Goal: Information Seeking & Learning: Find specific fact

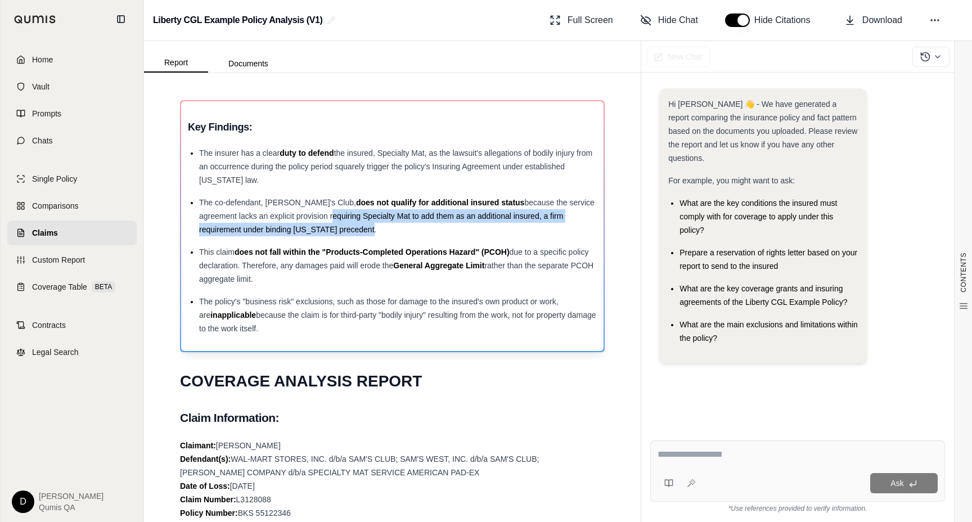
drag, startPoint x: 319, startPoint y: 234, endPoint x: 288, endPoint y: 209, distance: 38.8
click at [288, 209] on div "The co-defendant, [PERSON_NAME]'s Club, does not qualify for additional insured…" at bounding box center [398, 216] width 398 height 41
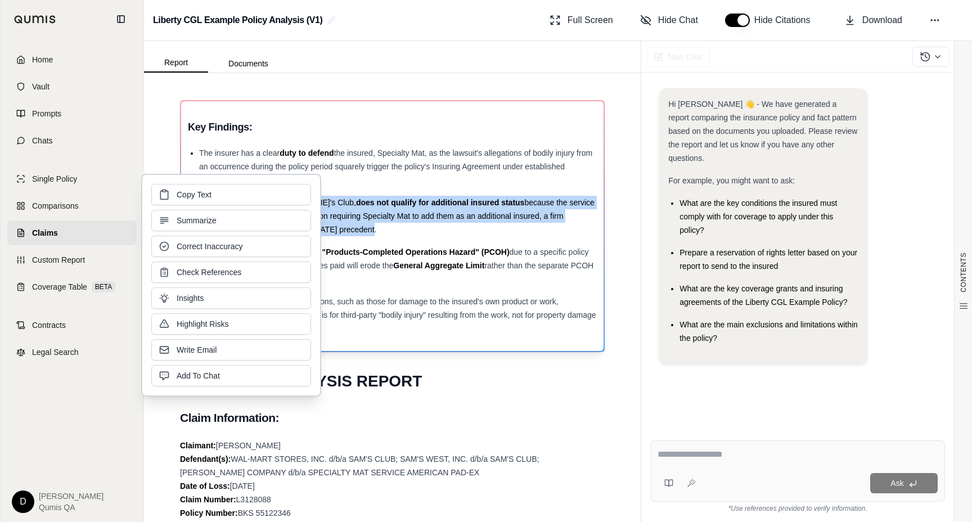
click at [384, 210] on div "The co-defendant, [PERSON_NAME]'s Club, does not qualify for additional insured…" at bounding box center [398, 216] width 398 height 41
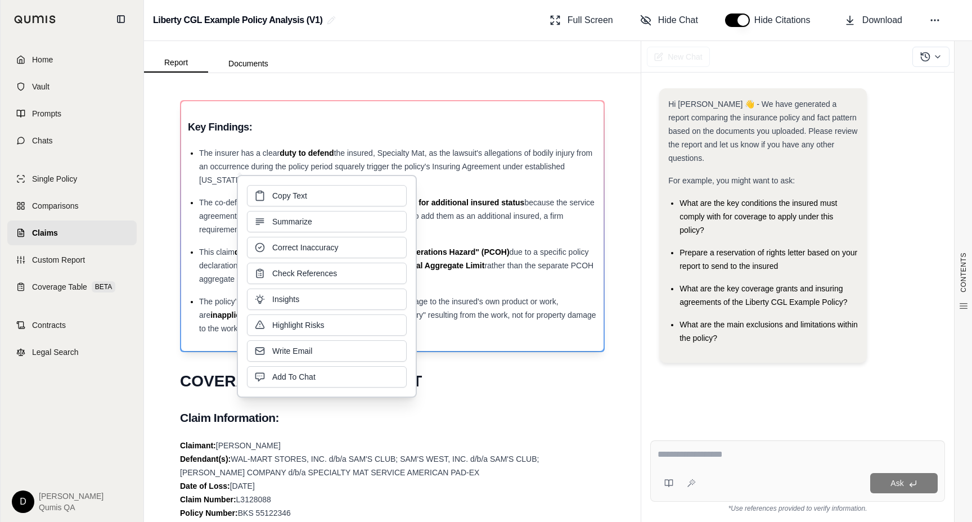
click at [471, 220] on span "because the service agreement lacks an explicit provision requiring Specialty M…" at bounding box center [397, 216] width 396 height 36
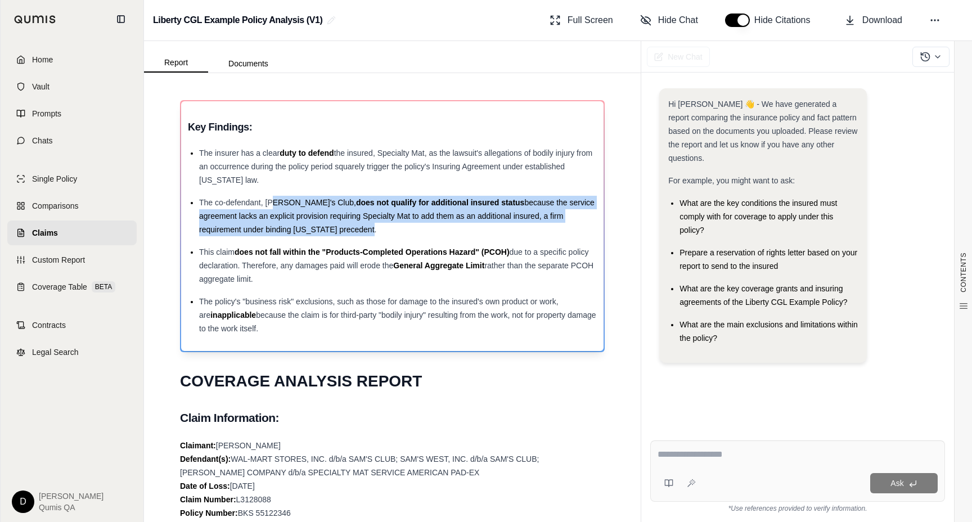
drag, startPoint x: 306, startPoint y: 226, endPoint x: 276, endPoint y: 203, distance: 37.3
click at [276, 203] on div "The co-defendant, [PERSON_NAME]'s Club, does not qualify for additional insured…" at bounding box center [398, 216] width 398 height 41
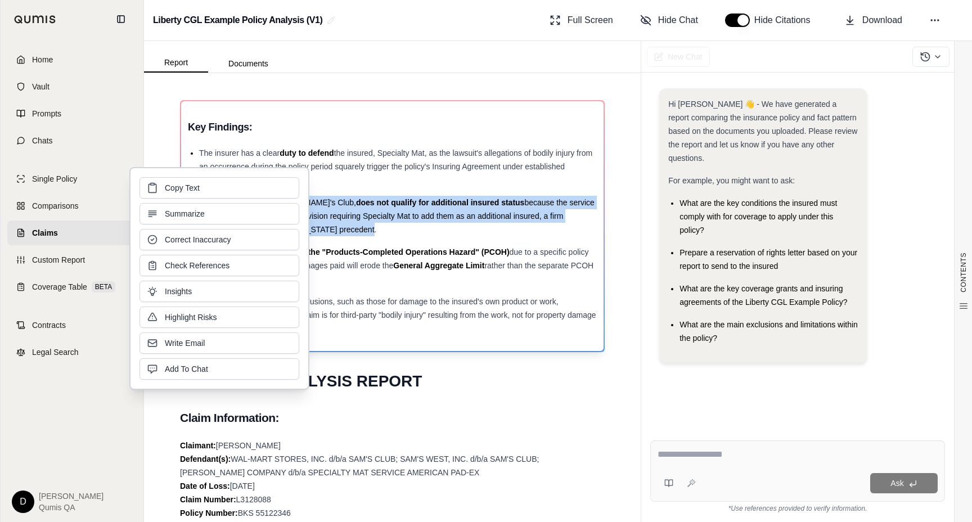
click at [383, 177] on div "The insurer has a clear duty to defend the insured, Specialty Mat, as the lawsu…" at bounding box center [398, 166] width 398 height 41
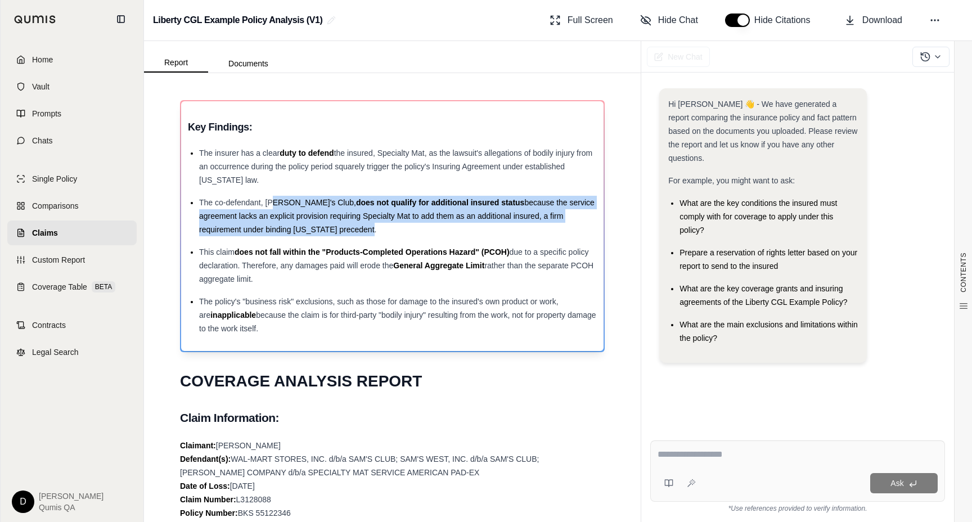
drag, startPoint x: 318, startPoint y: 225, endPoint x: 272, endPoint y: 206, distance: 49.4
click at [272, 206] on div "The co-defendant, [PERSON_NAME]'s Club, does not qualify for additional insured…" at bounding box center [398, 216] width 398 height 41
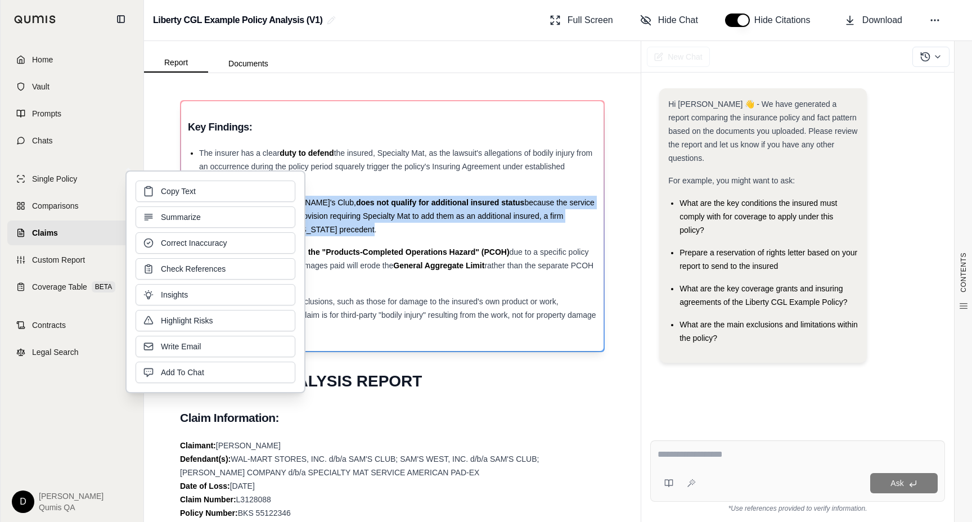
click at [358, 204] on span "does not qualify for additional insured status" at bounding box center [440, 202] width 168 height 9
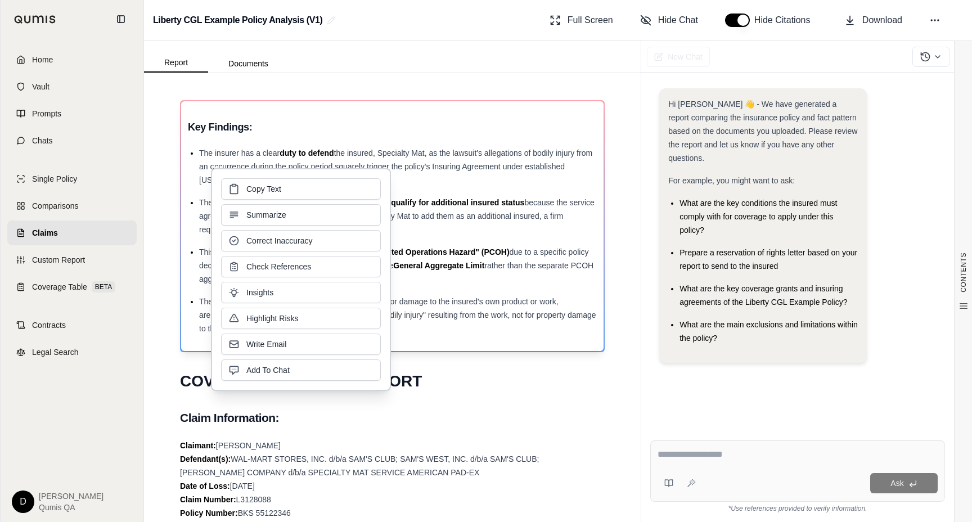
click at [420, 223] on div "The co-defendant, [PERSON_NAME]'s Club, does not qualify for additional insured…" at bounding box center [398, 216] width 398 height 41
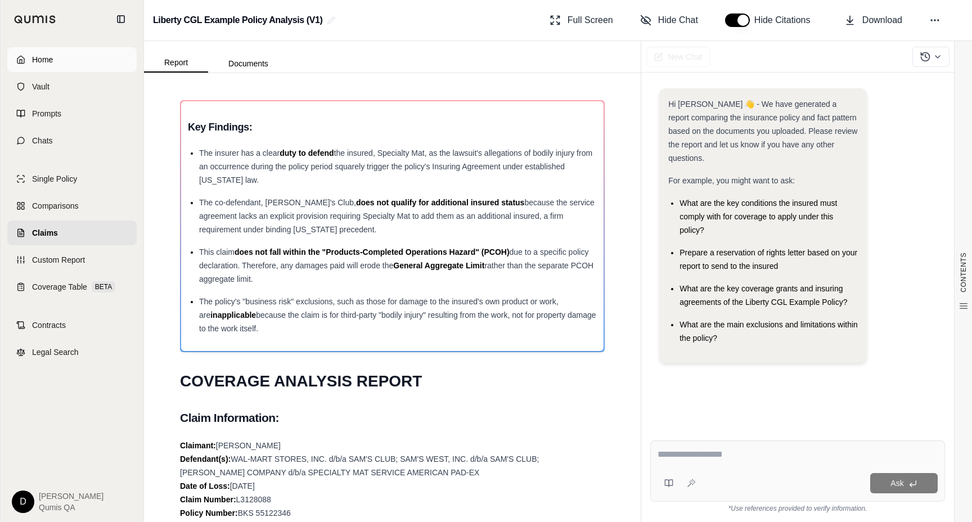
click at [99, 64] on link "Home" at bounding box center [71, 59] width 129 height 25
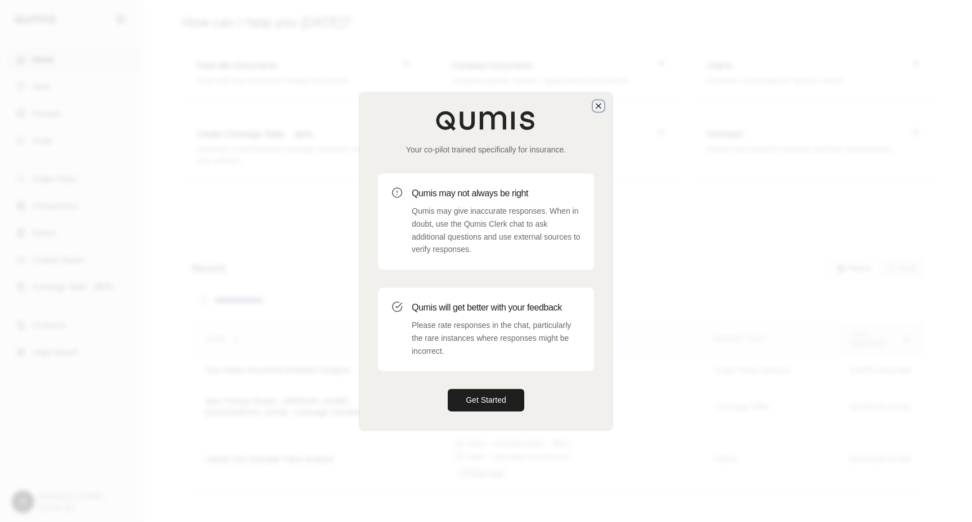
click at [599, 108] on icon "button" at bounding box center [598, 105] width 9 height 9
